Goal: Task Accomplishment & Management: Manage account settings

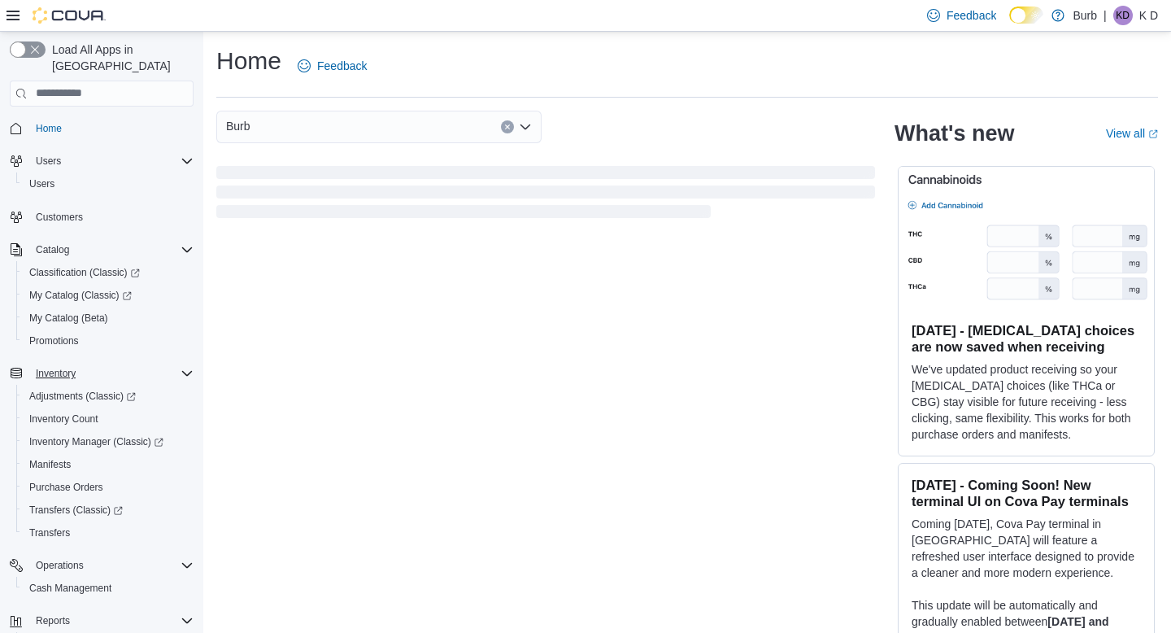
scroll to position [126, 0]
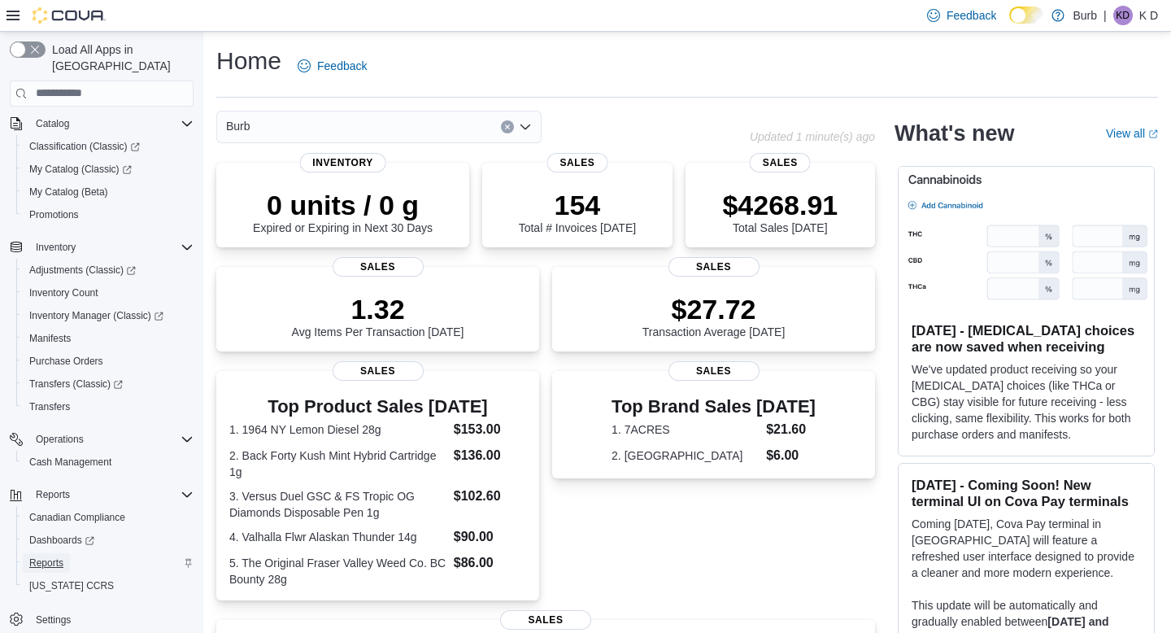
click at [50, 553] on span "Reports" at bounding box center [46, 563] width 34 height 20
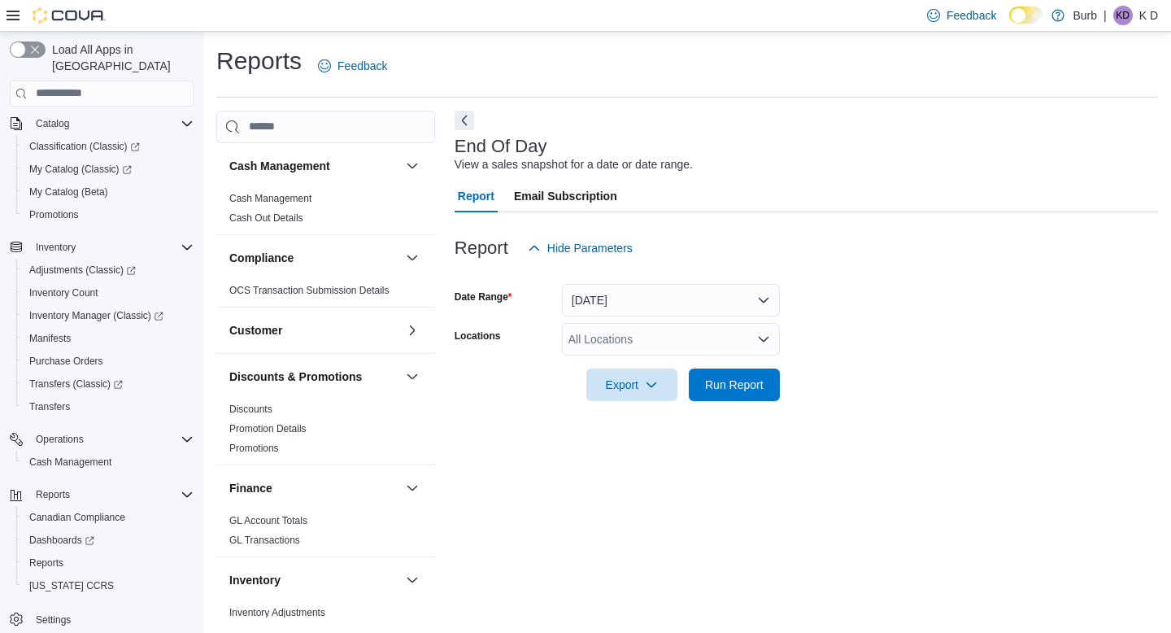
click at [628, 325] on div "All Locations" at bounding box center [671, 339] width 218 height 33
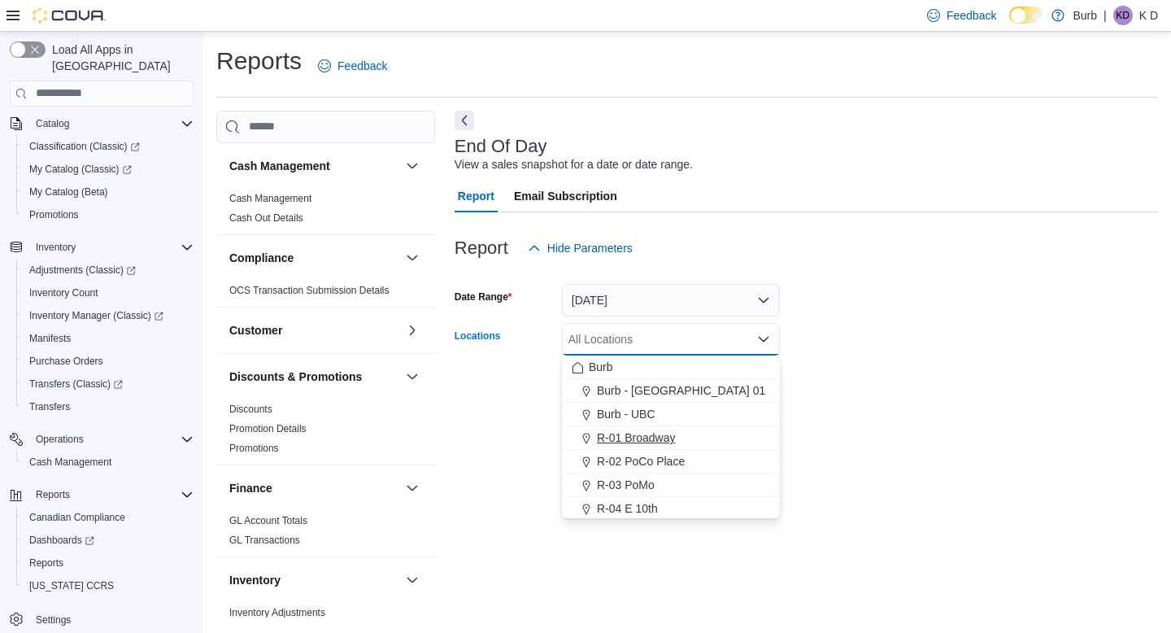
click at [641, 432] on span "R-01 Broadway" at bounding box center [636, 437] width 79 height 16
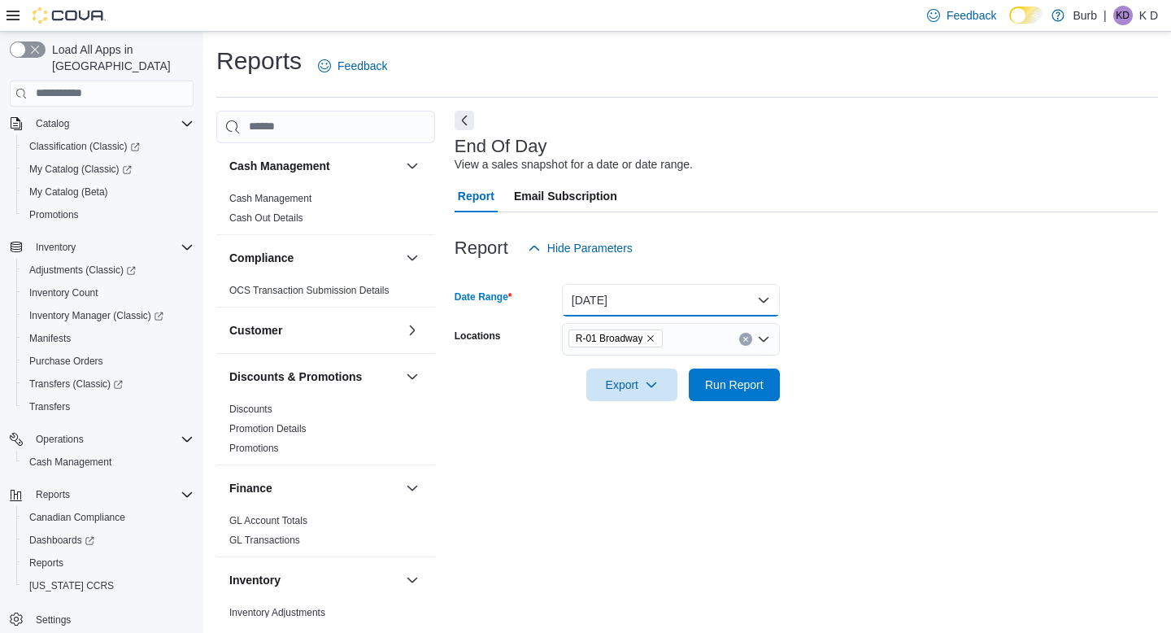
click at [654, 301] on button "[DATE]" at bounding box center [671, 300] width 218 height 33
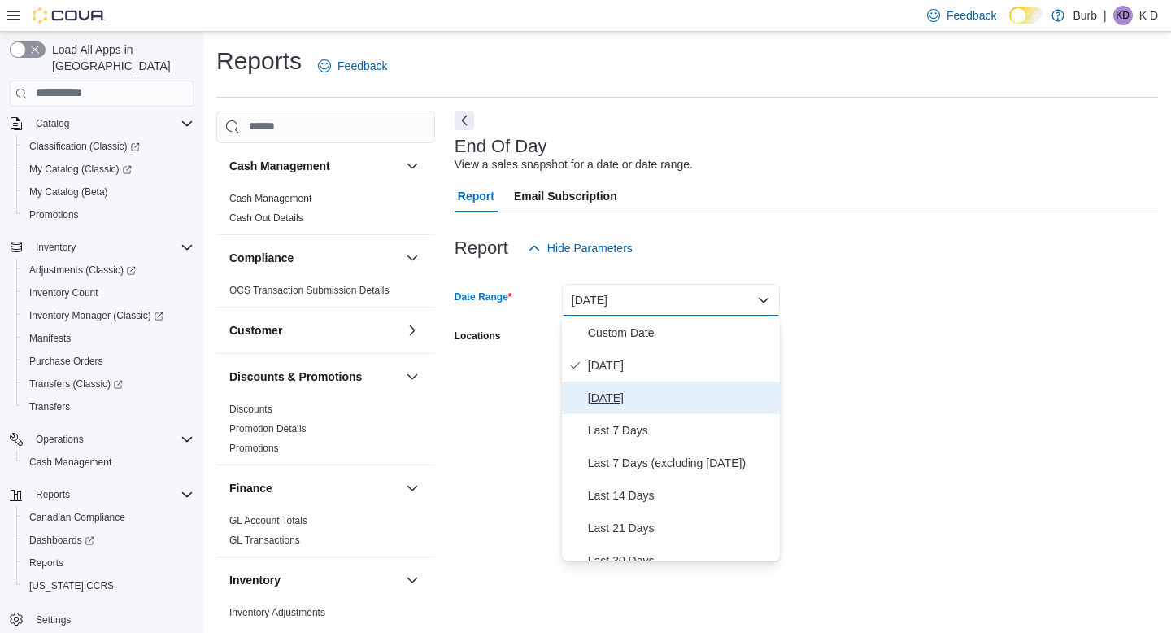
click at [638, 389] on span "[DATE]" at bounding box center [680, 398] width 185 height 20
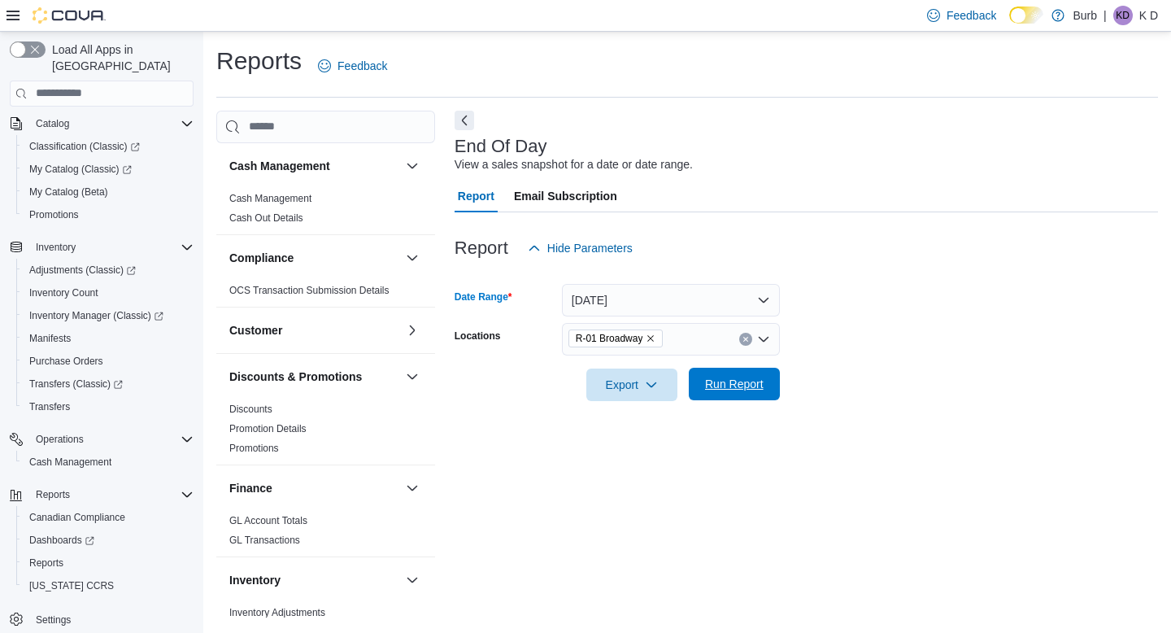
click at [762, 383] on span "Run Report" at bounding box center [734, 384] width 59 height 16
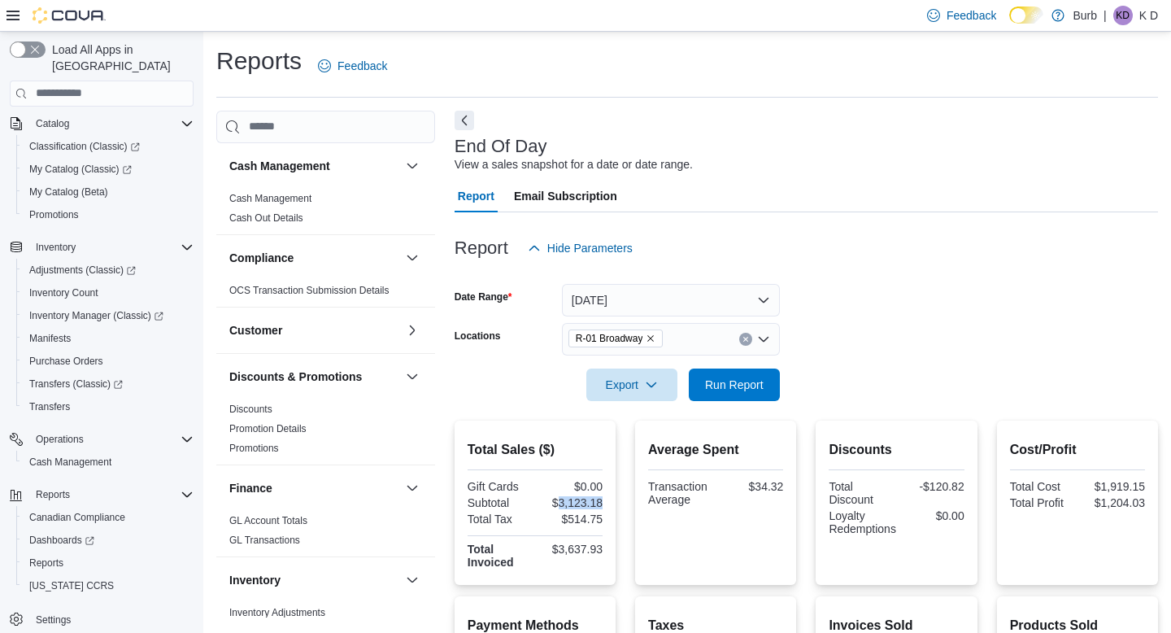
drag, startPoint x: 558, startPoint y: 504, endPoint x: 604, endPoint y: 501, distance: 46.5
click at [604, 501] on div "Total Sales ($) Gift Cards $0.00 Subtotal $3,123.18 Total Tax $514.75 Total Inv…" at bounding box center [535, 502] width 161 height 164
copy div "3,123.18"
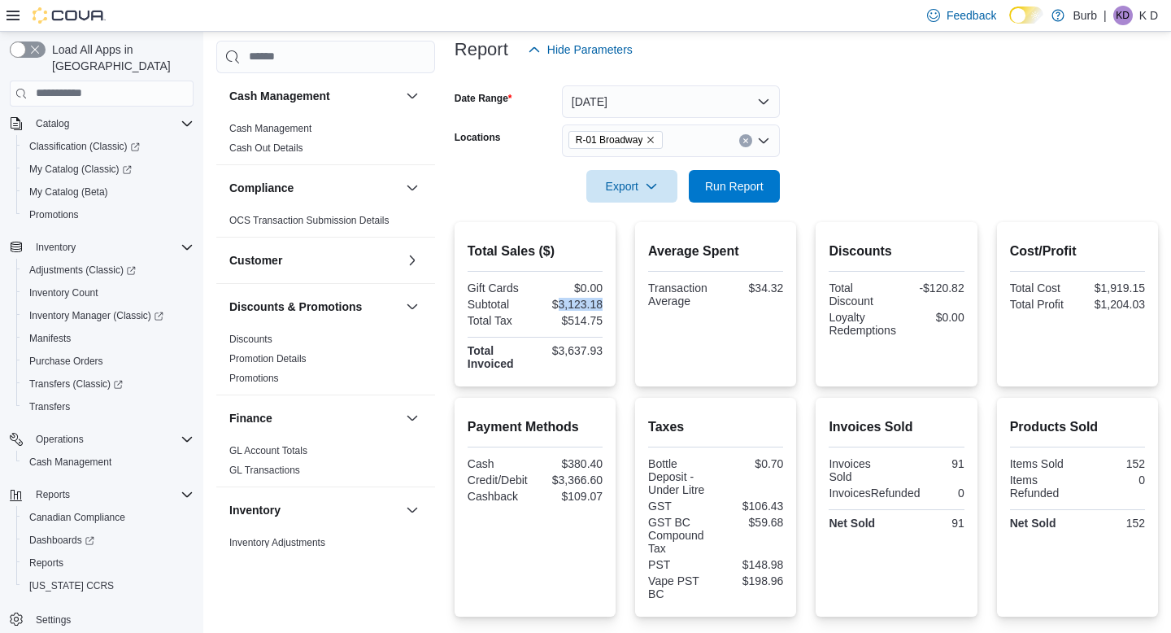
scroll to position [210, 0]
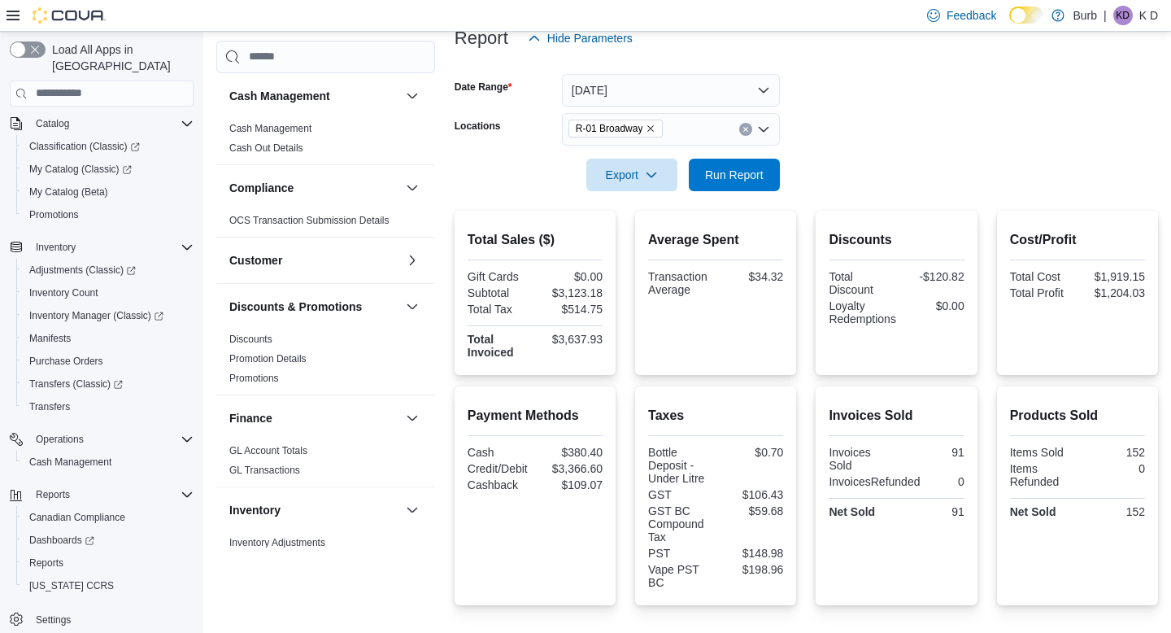
click at [932, 234] on h2 "Discounts" at bounding box center [896, 240] width 135 height 20
click at [712, 101] on button "[DATE]" at bounding box center [671, 90] width 218 height 33
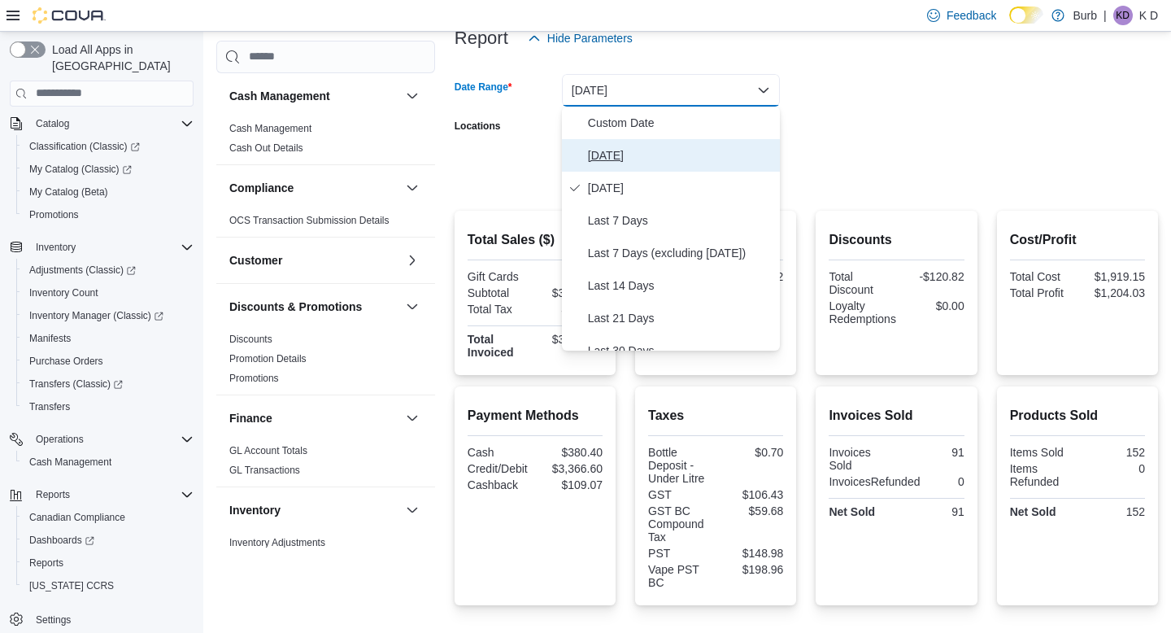
click at [688, 163] on span "[DATE]" at bounding box center [680, 156] width 185 height 20
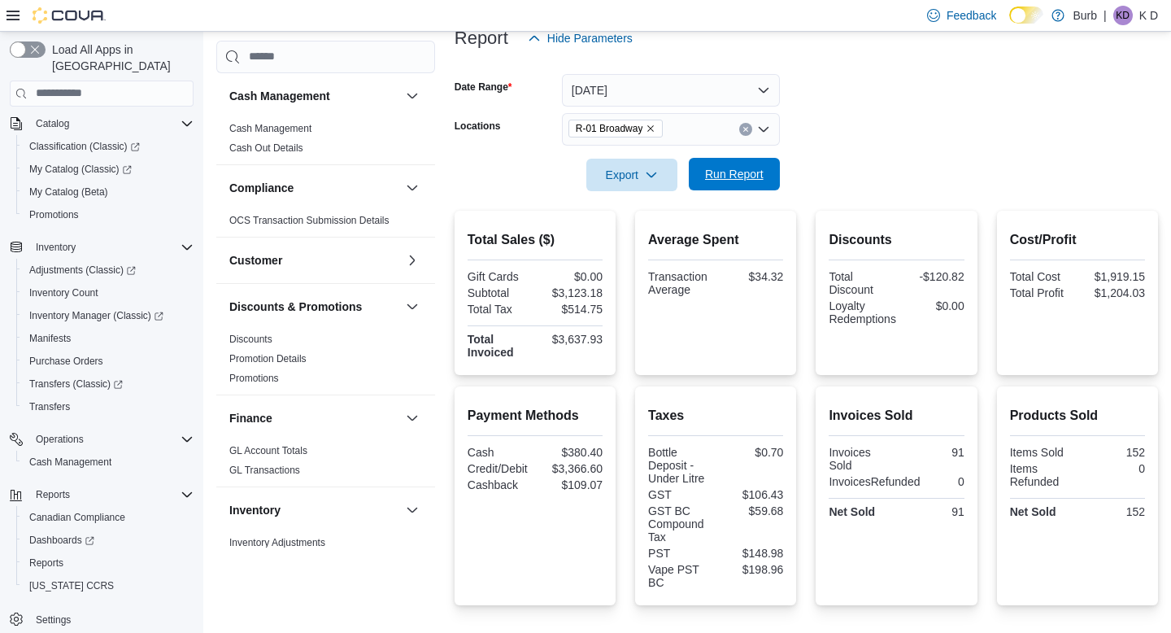
click at [706, 168] on span "Run Report" at bounding box center [734, 174] width 59 height 16
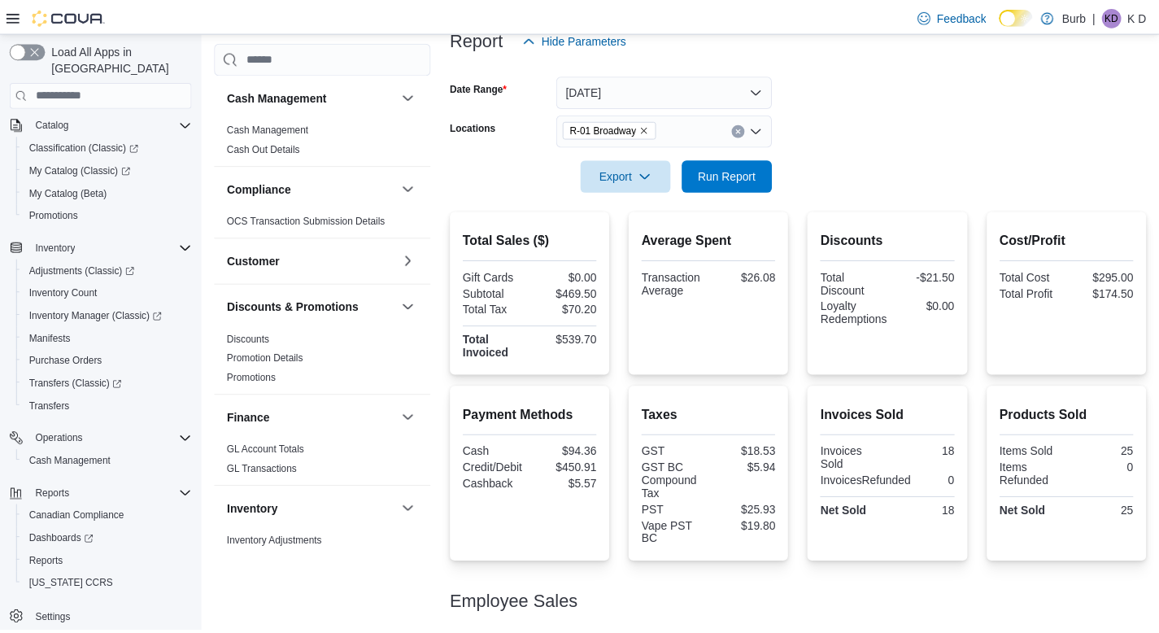
scroll to position [295, 0]
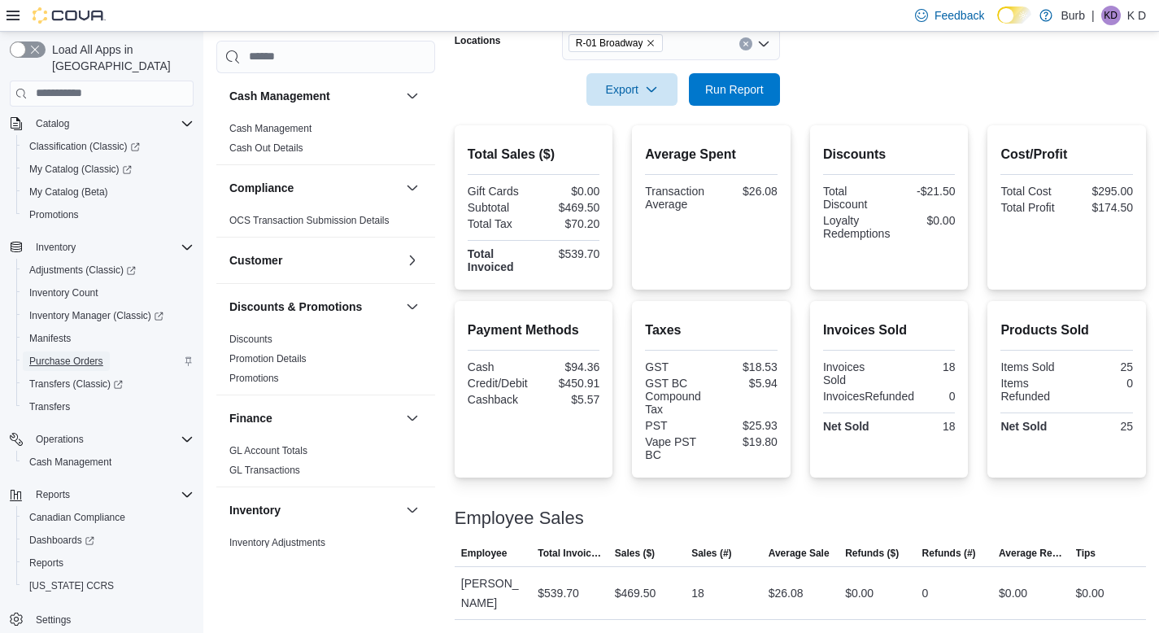
click at [64, 355] on span "Purchase Orders" at bounding box center [66, 361] width 74 height 13
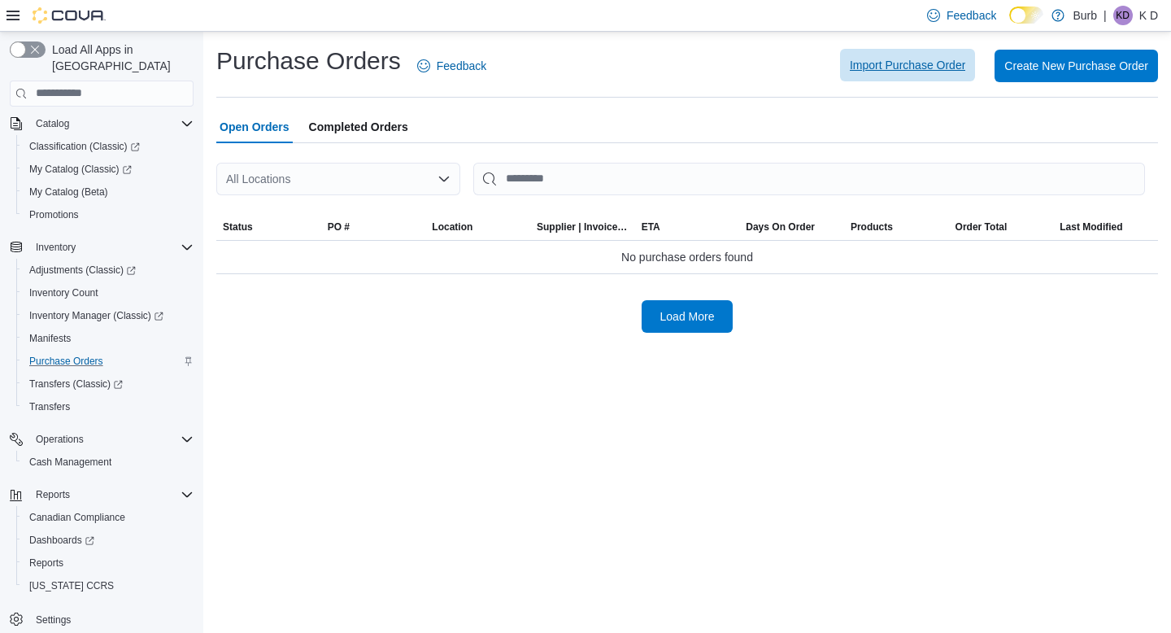
click at [932, 66] on span "Import Purchase Order" at bounding box center [907, 65] width 115 height 16
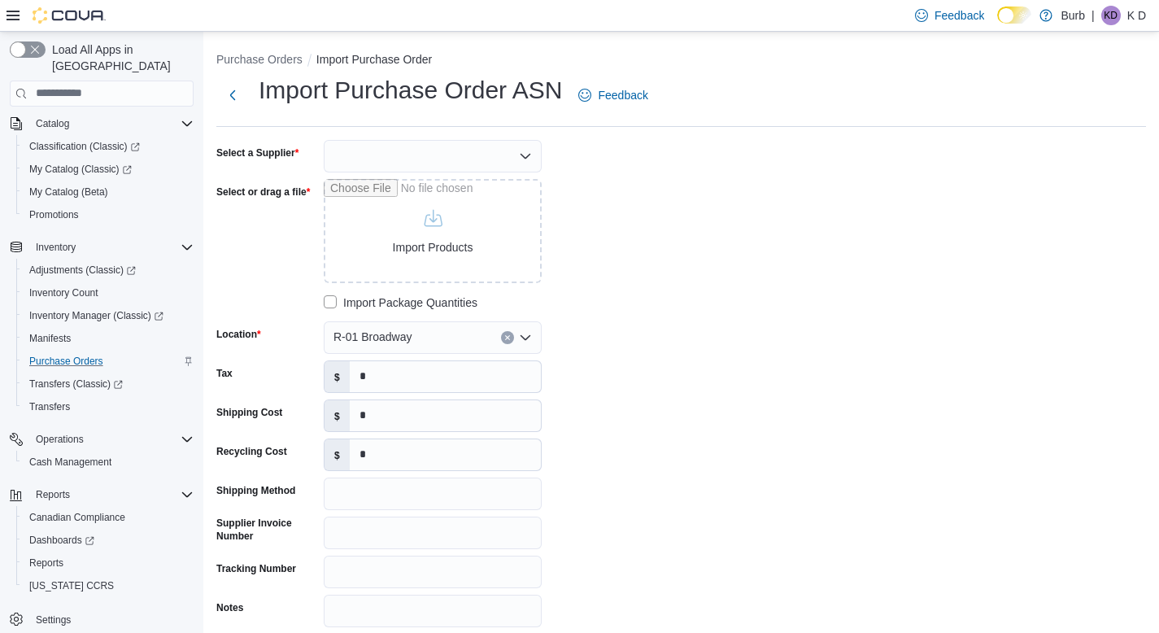
click at [485, 161] on div at bounding box center [433, 156] width 218 height 33
type input "***"
click at [485, 179] on span "BCL DB" at bounding box center [442, 184] width 179 height 16
click at [444, 225] on input "Select or drag a file" at bounding box center [433, 231] width 218 height 104
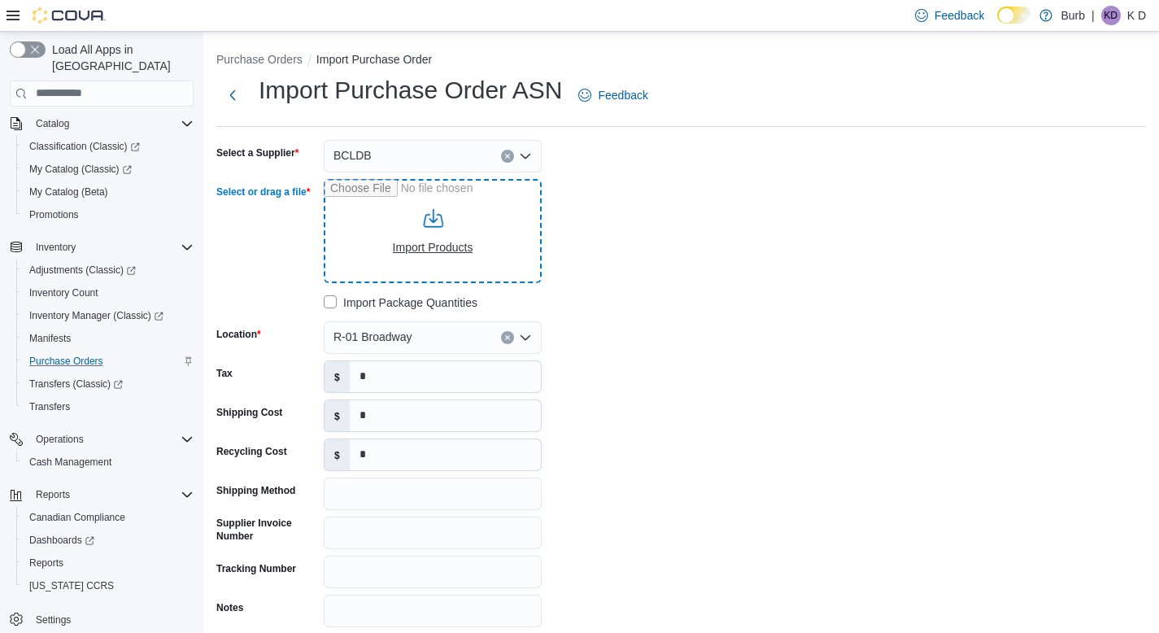
type input "**********"
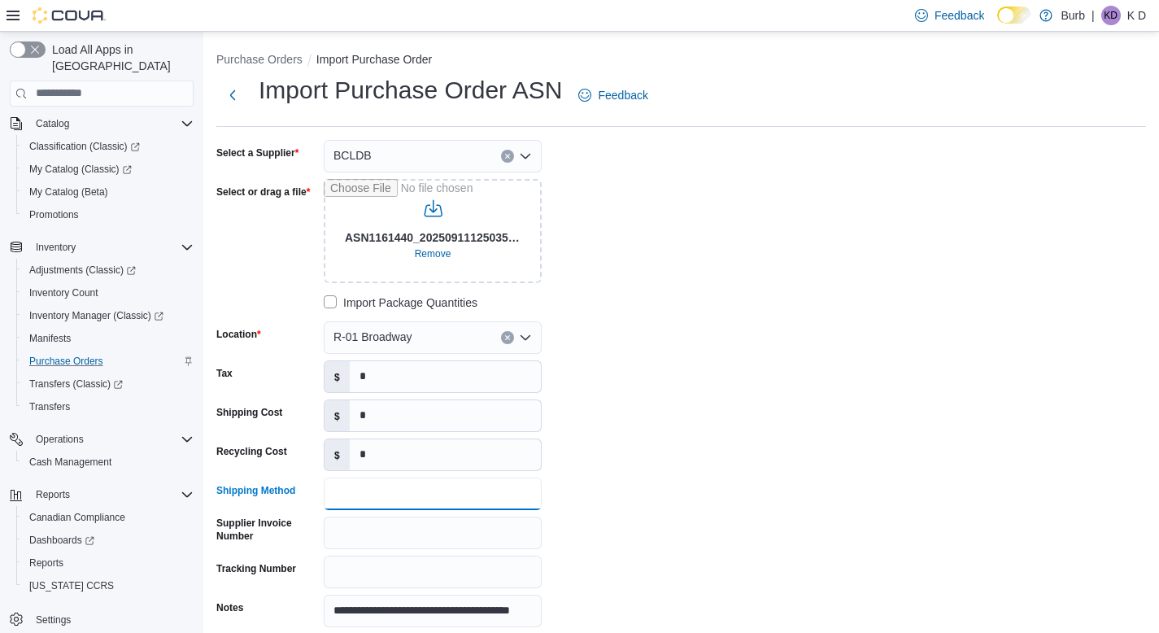
click at [409, 492] on input "Shipping Method" at bounding box center [433, 493] width 218 height 33
click at [350, 532] on input "Supplier Invoice Number" at bounding box center [433, 532] width 218 height 33
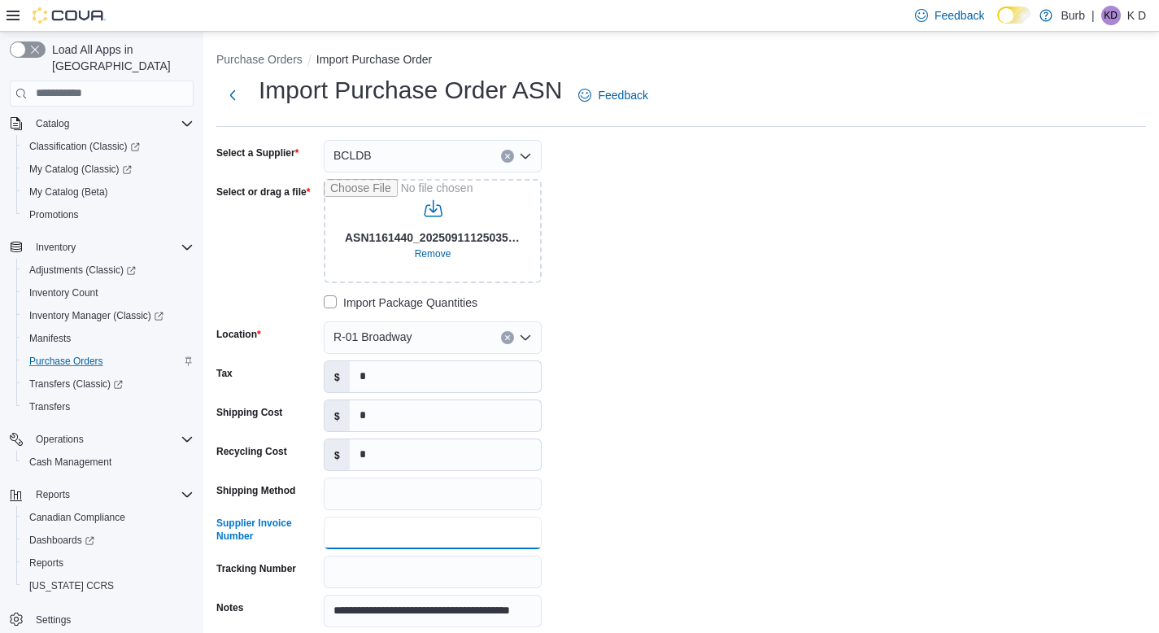
paste input "**********"
type input "**********"
click at [486, 382] on input "*" at bounding box center [445, 376] width 191 height 31
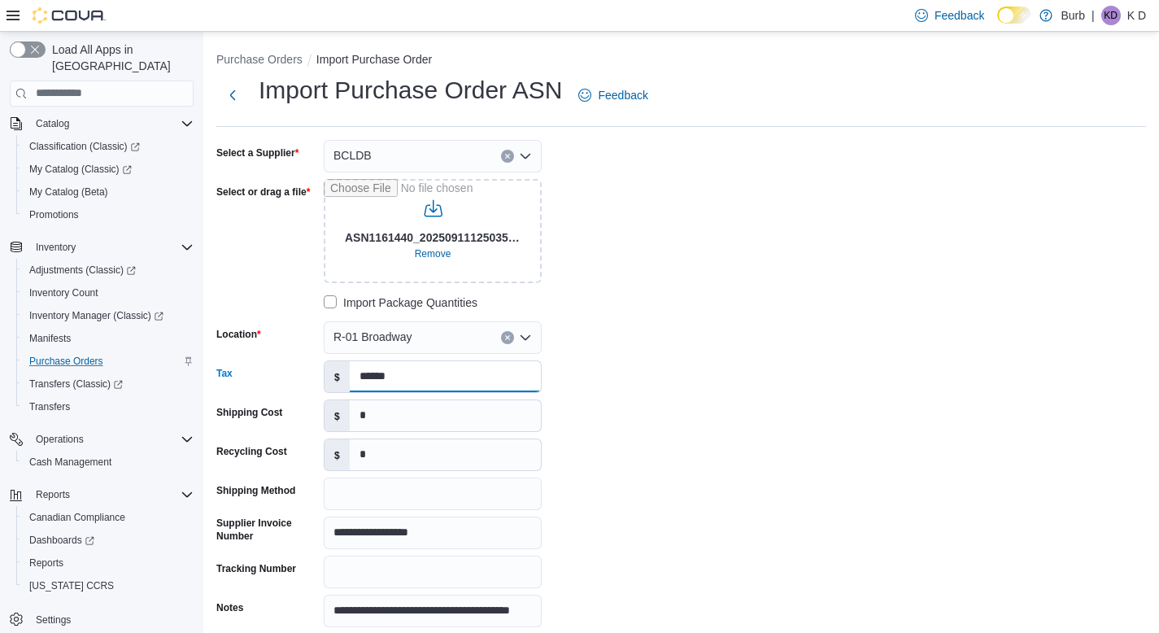
type input "******"
click at [412, 412] on input "*" at bounding box center [445, 415] width 191 height 31
type input "******"
click at [683, 364] on div "**********" at bounding box center [460, 383] width 488 height 487
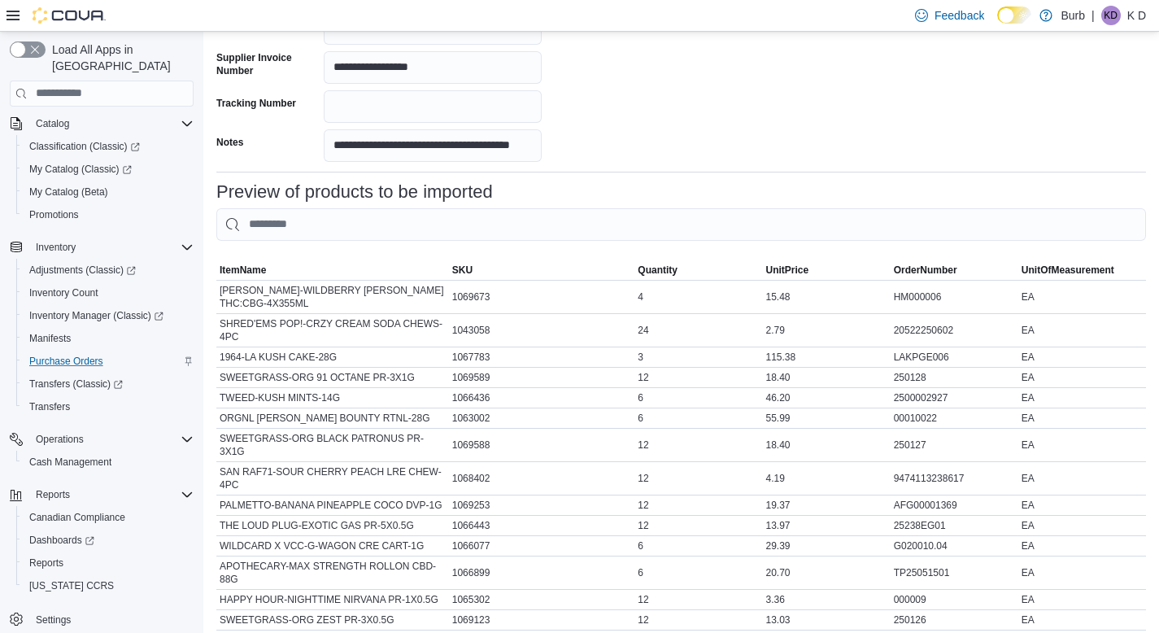
scroll to position [791, 0]
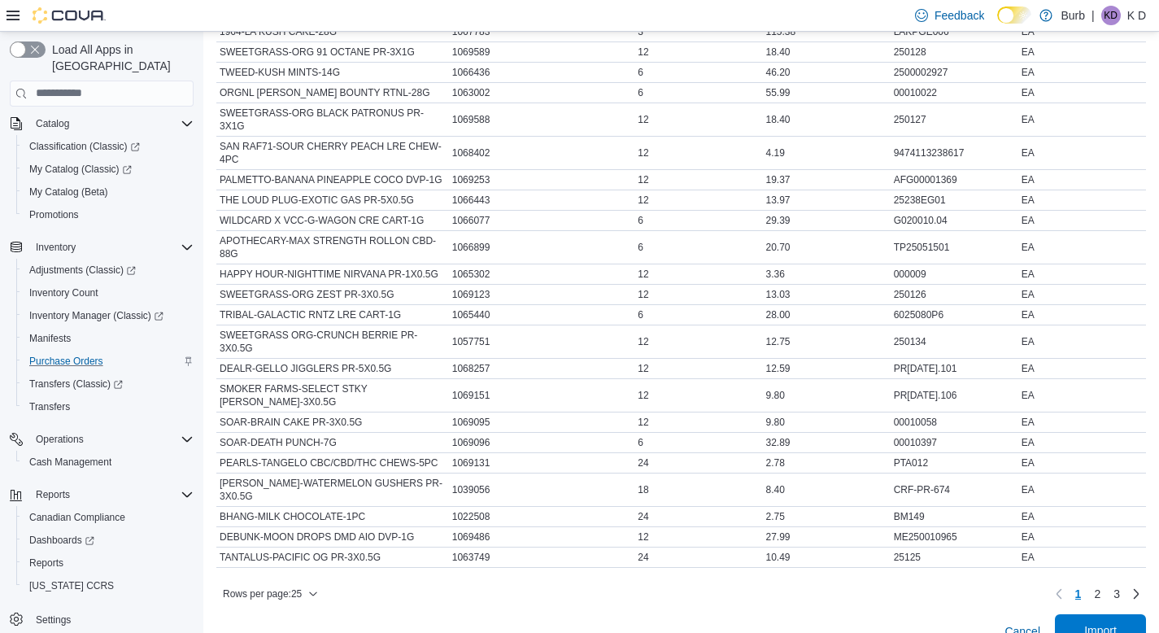
click at [1108, 622] on span "Import" at bounding box center [1100, 630] width 33 height 16
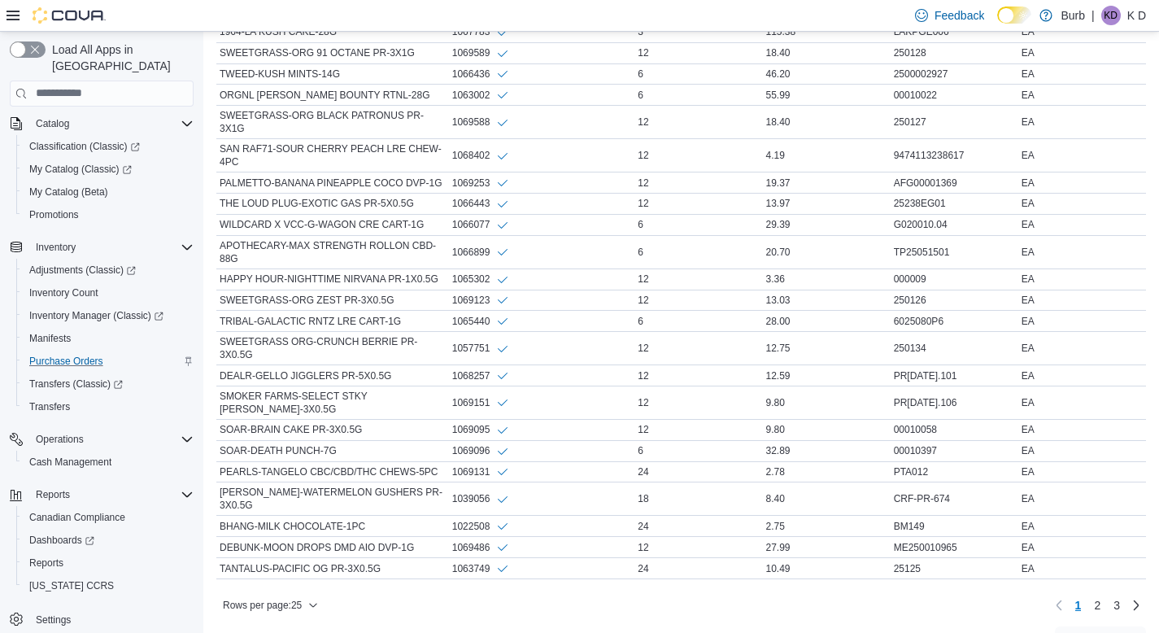
scroll to position [812, 0]
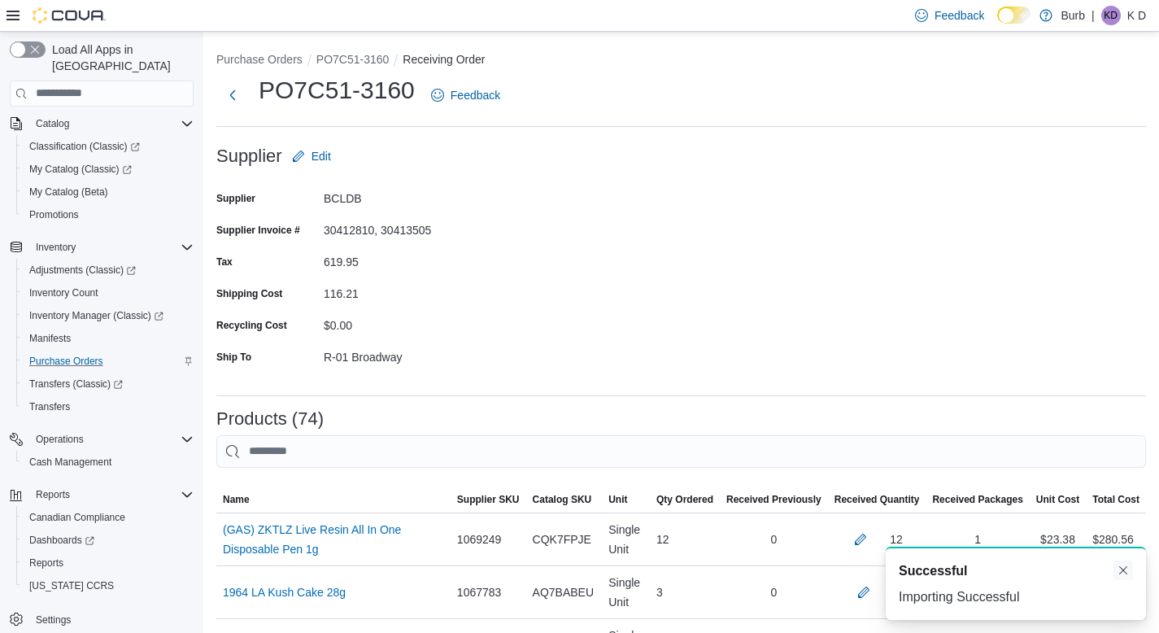
click at [1121, 566] on button "Dismiss toast" at bounding box center [1123, 570] width 20 height 20
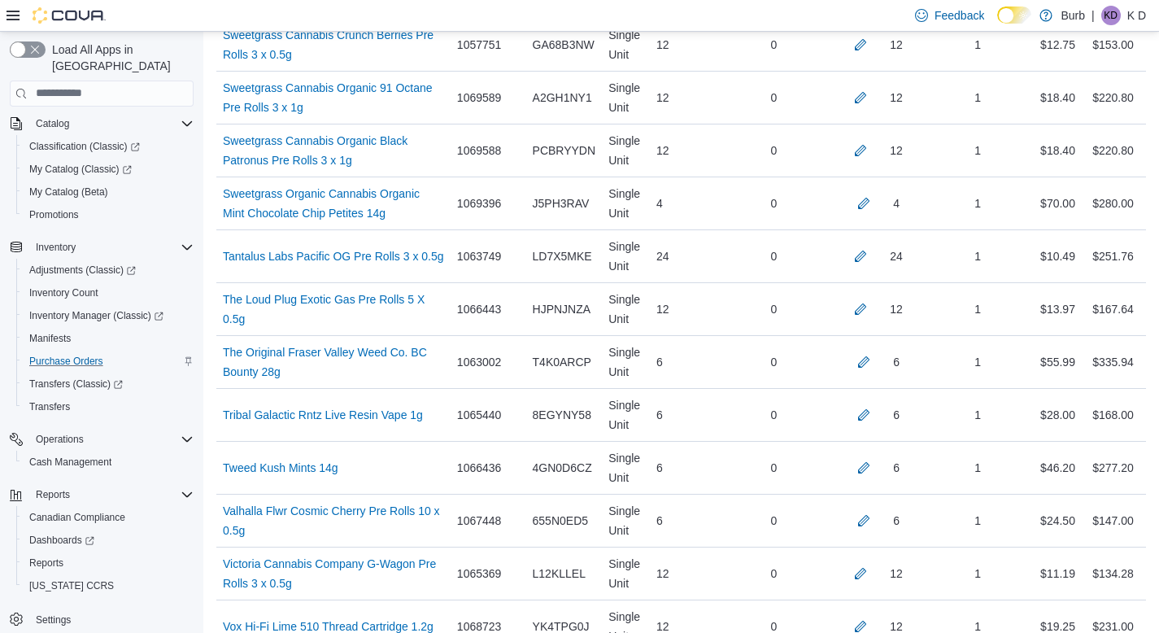
scroll to position [4071, 0]
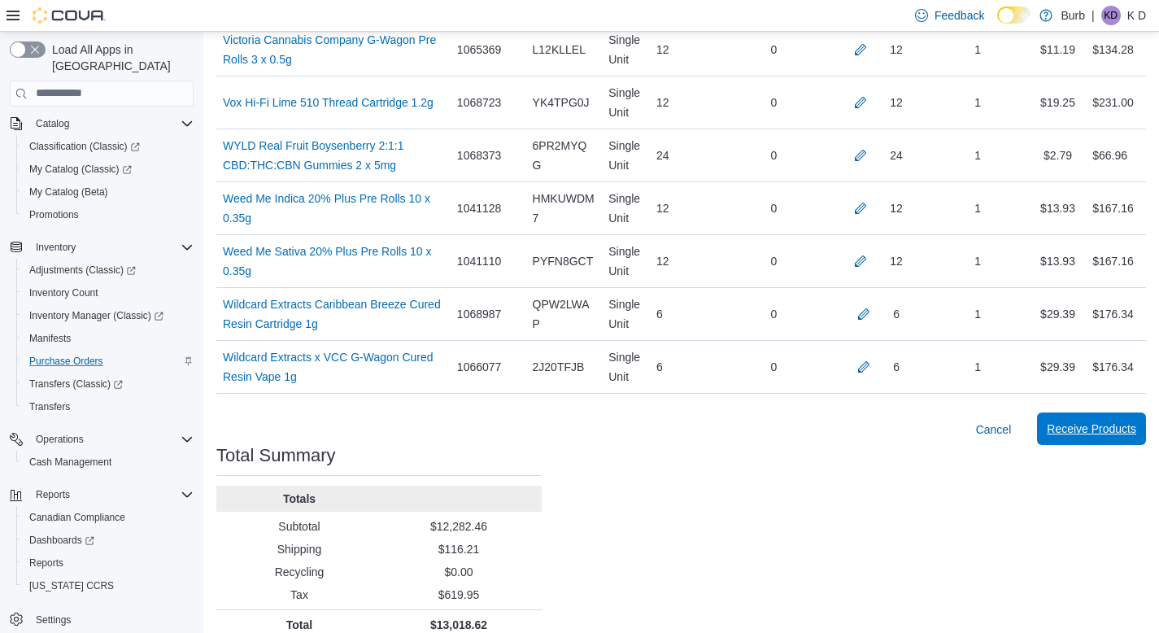
click at [1074, 420] on span "Receive Products" at bounding box center [1091, 428] width 89 height 16
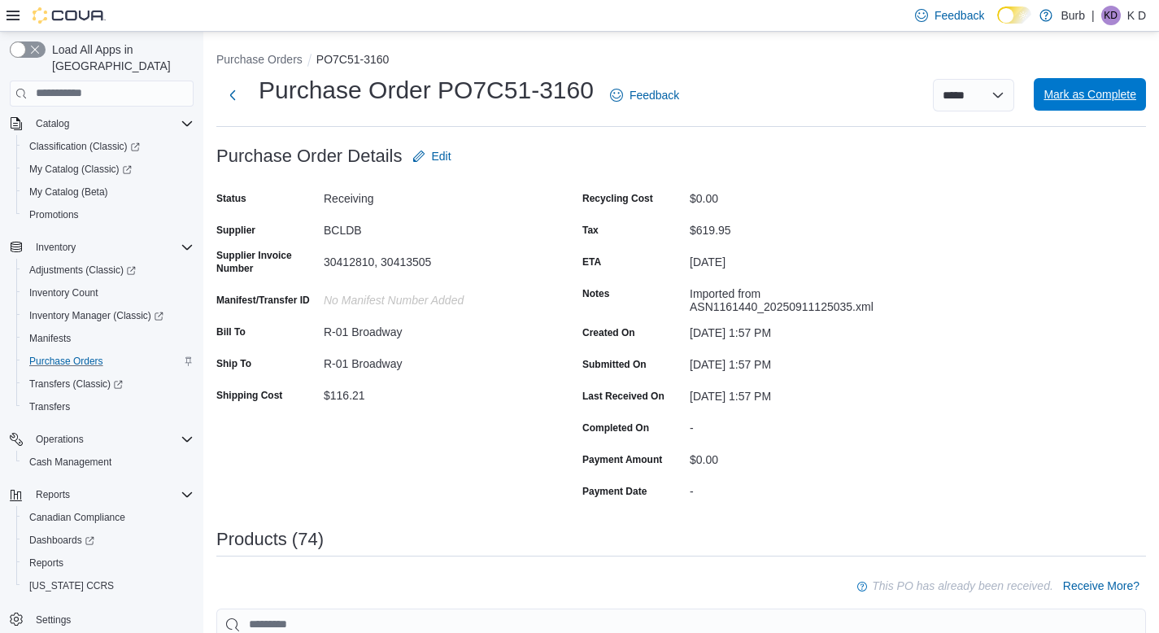
click at [1123, 100] on span "Mark as Complete" at bounding box center [1089, 94] width 93 height 16
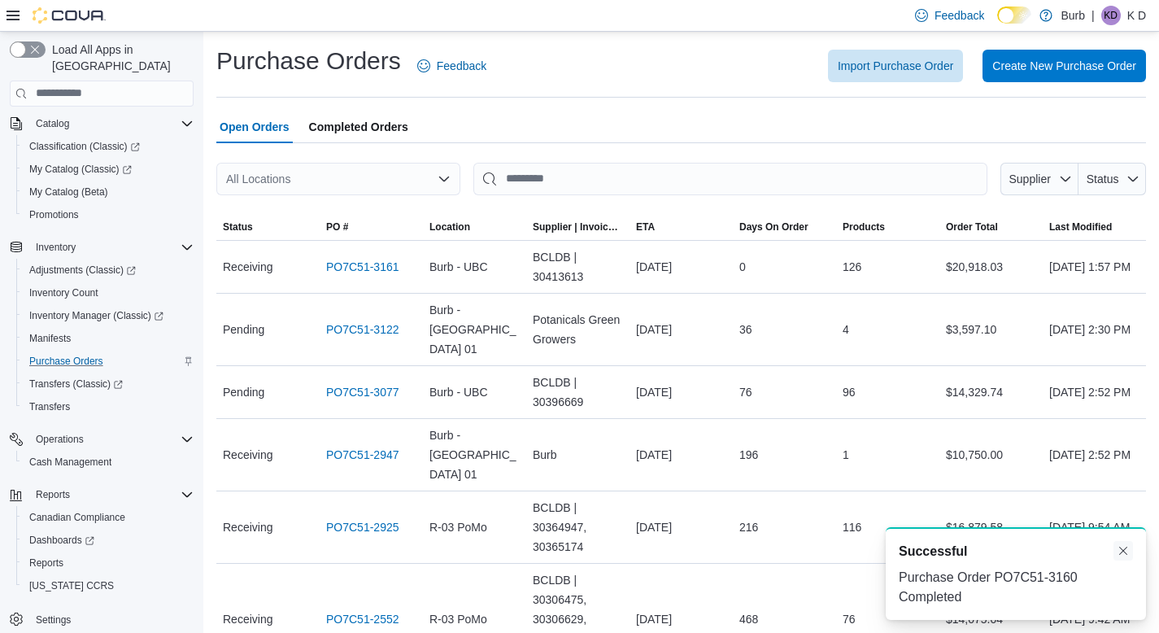
click at [1130, 547] on button "Dismiss toast" at bounding box center [1123, 551] width 20 height 20
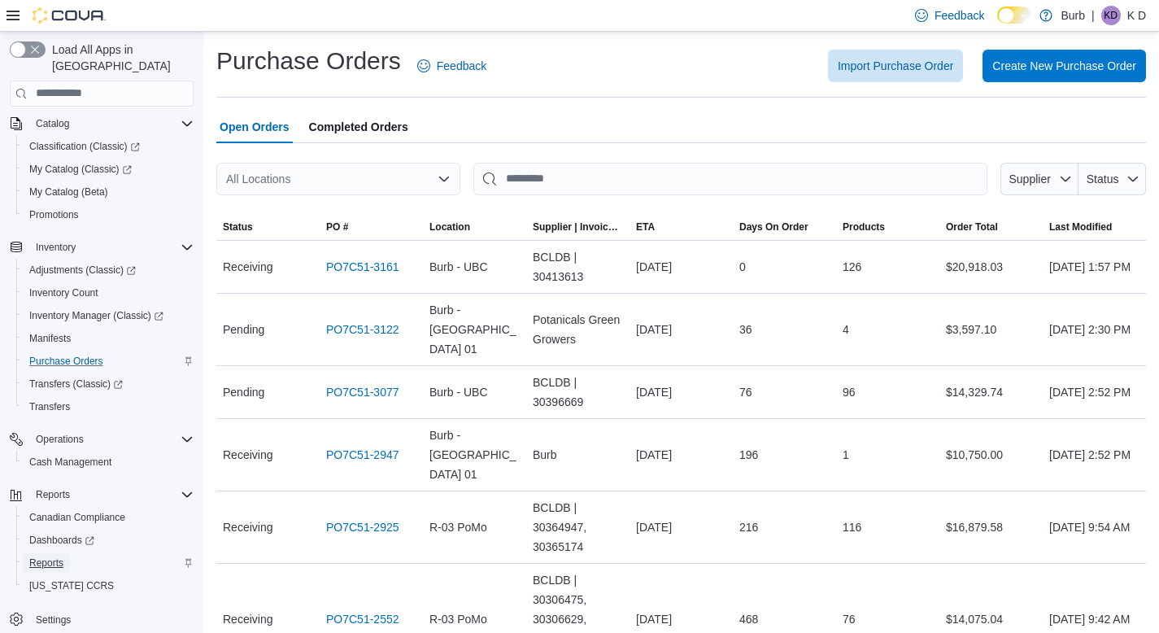
click at [49, 556] on span "Reports" at bounding box center [46, 562] width 34 height 13
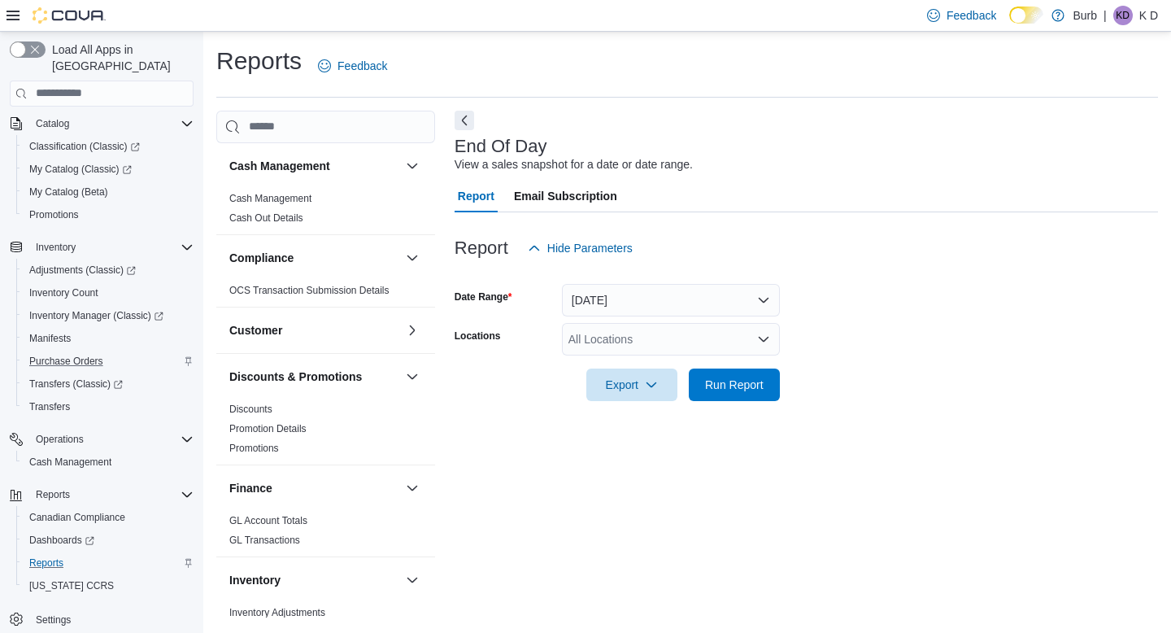
click at [643, 342] on div "All Locations" at bounding box center [671, 339] width 218 height 33
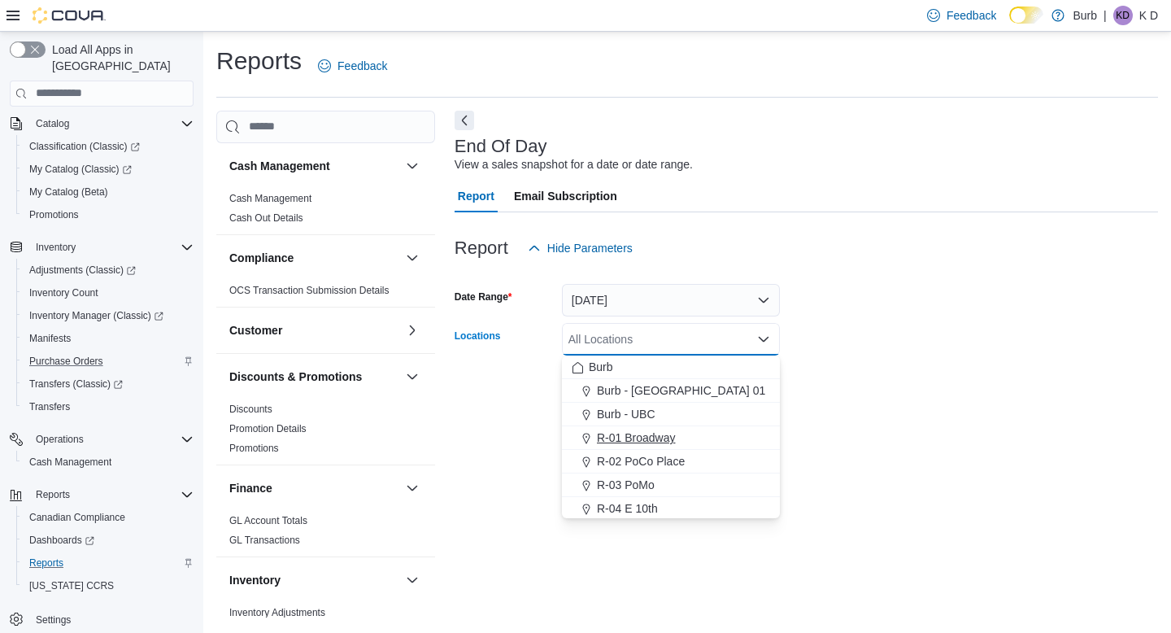
click at [643, 439] on span "R-01 Broadway" at bounding box center [636, 437] width 79 height 16
click at [895, 355] on div at bounding box center [806, 361] width 703 height 13
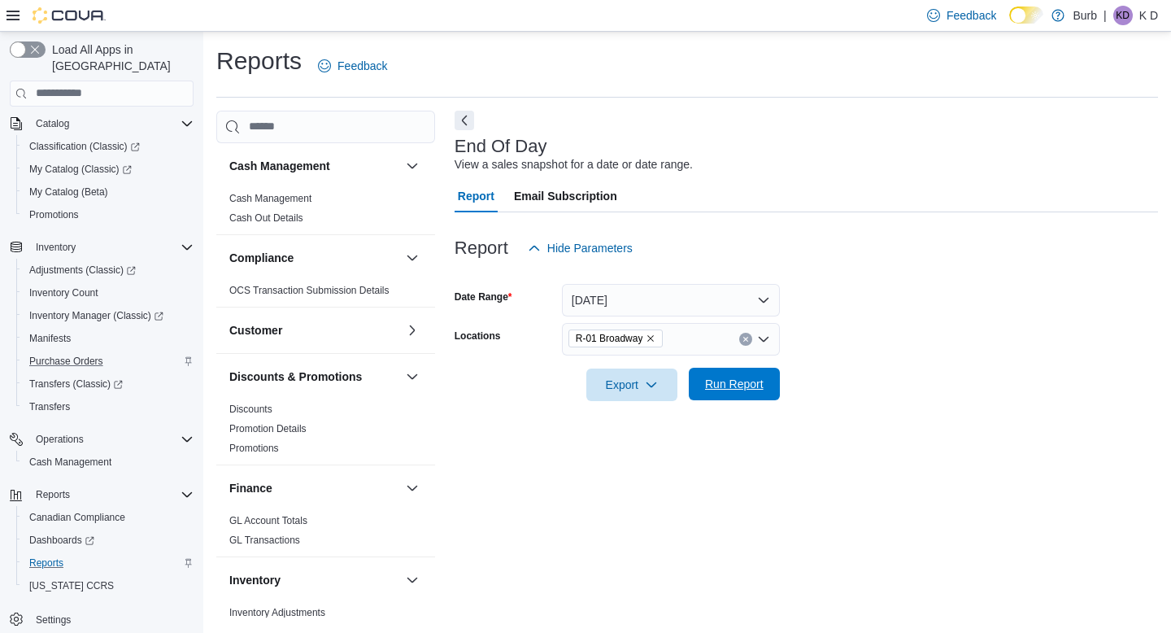
click at [735, 372] on span "Run Report" at bounding box center [735, 384] width 72 height 33
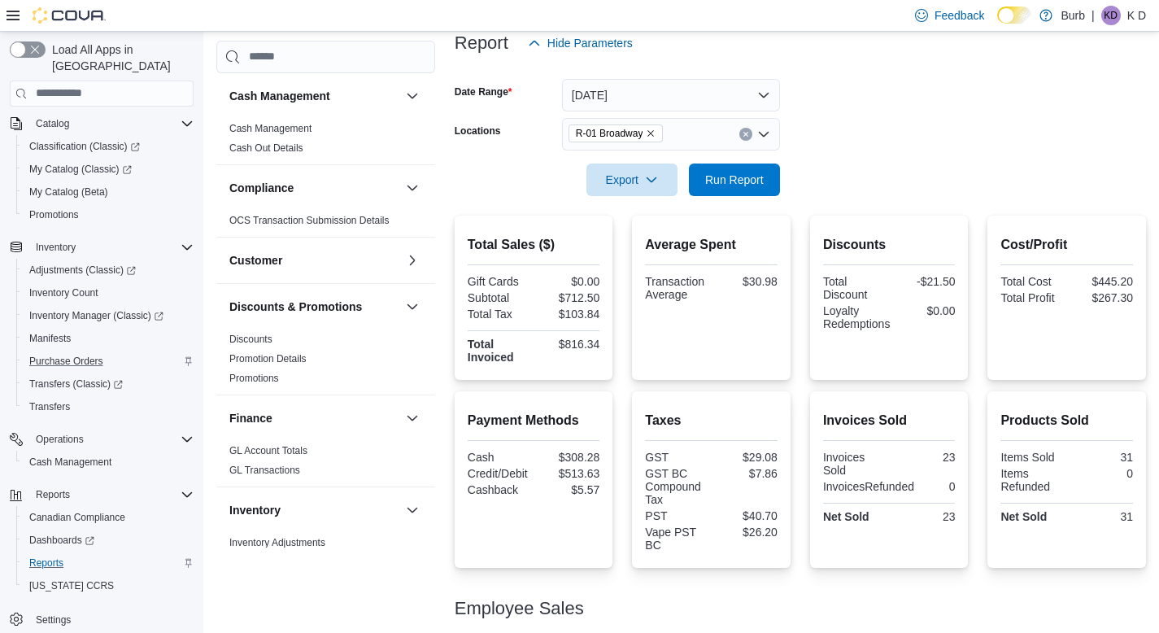
scroll to position [295, 0]
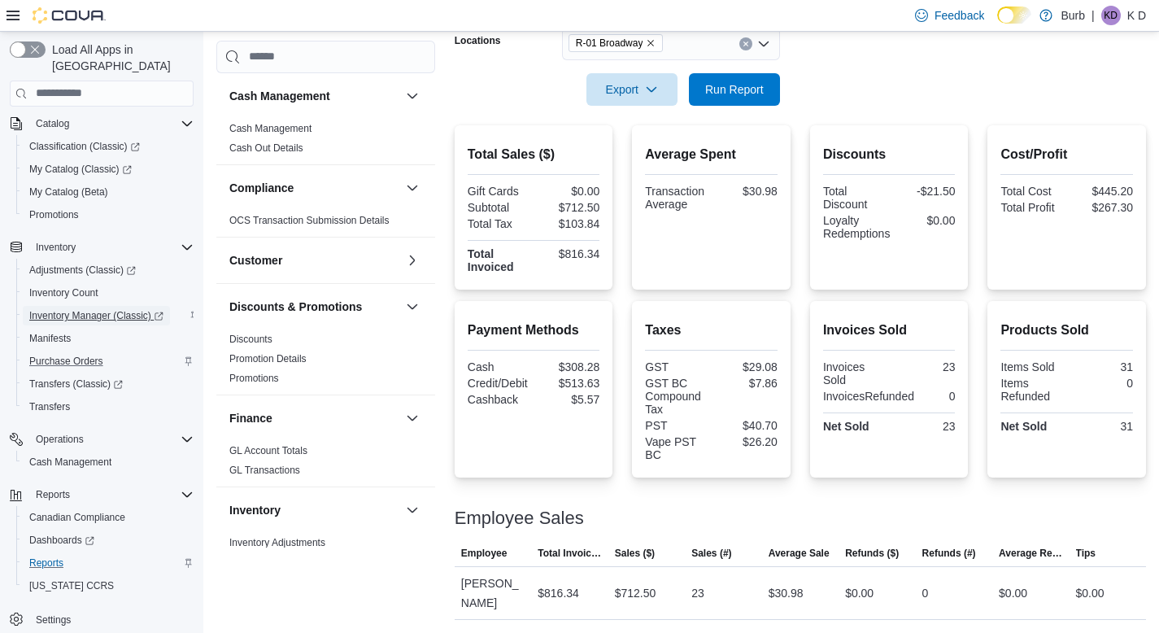
click at [80, 309] on span "Inventory Manager (Classic)" at bounding box center [96, 315] width 134 height 13
